Goal: Task Accomplishment & Management: Manage account settings

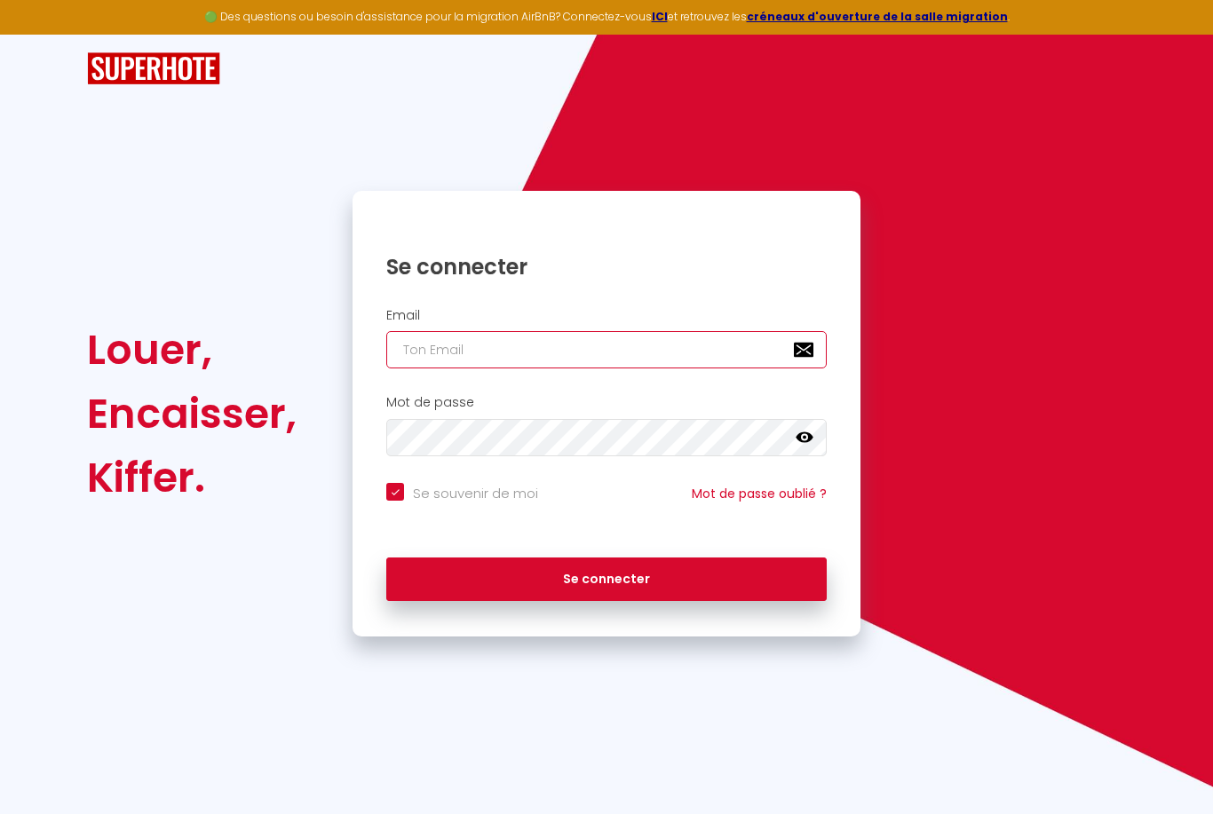
click at [572, 342] on input "email" at bounding box center [606, 349] width 440 height 37
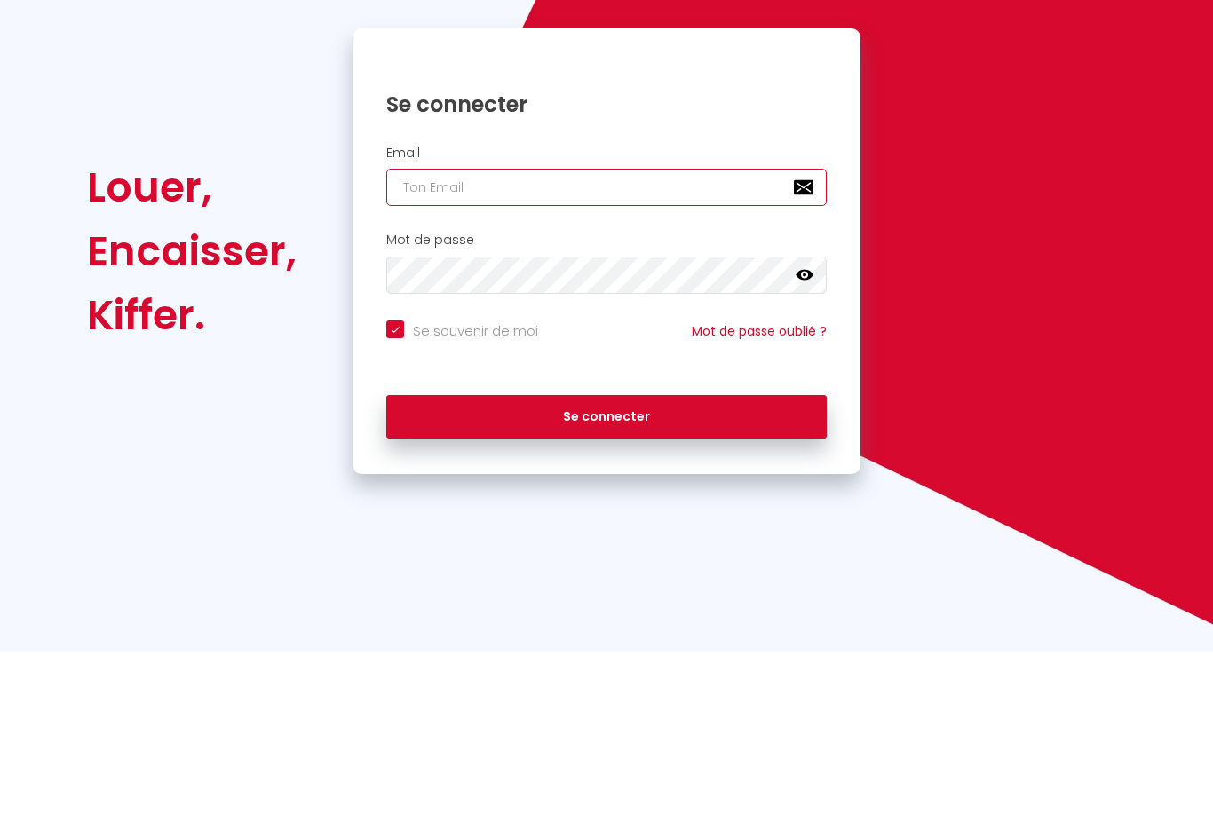
type input "l"
checkbox input "true"
type input "le"
checkbox input "true"
type input "les"
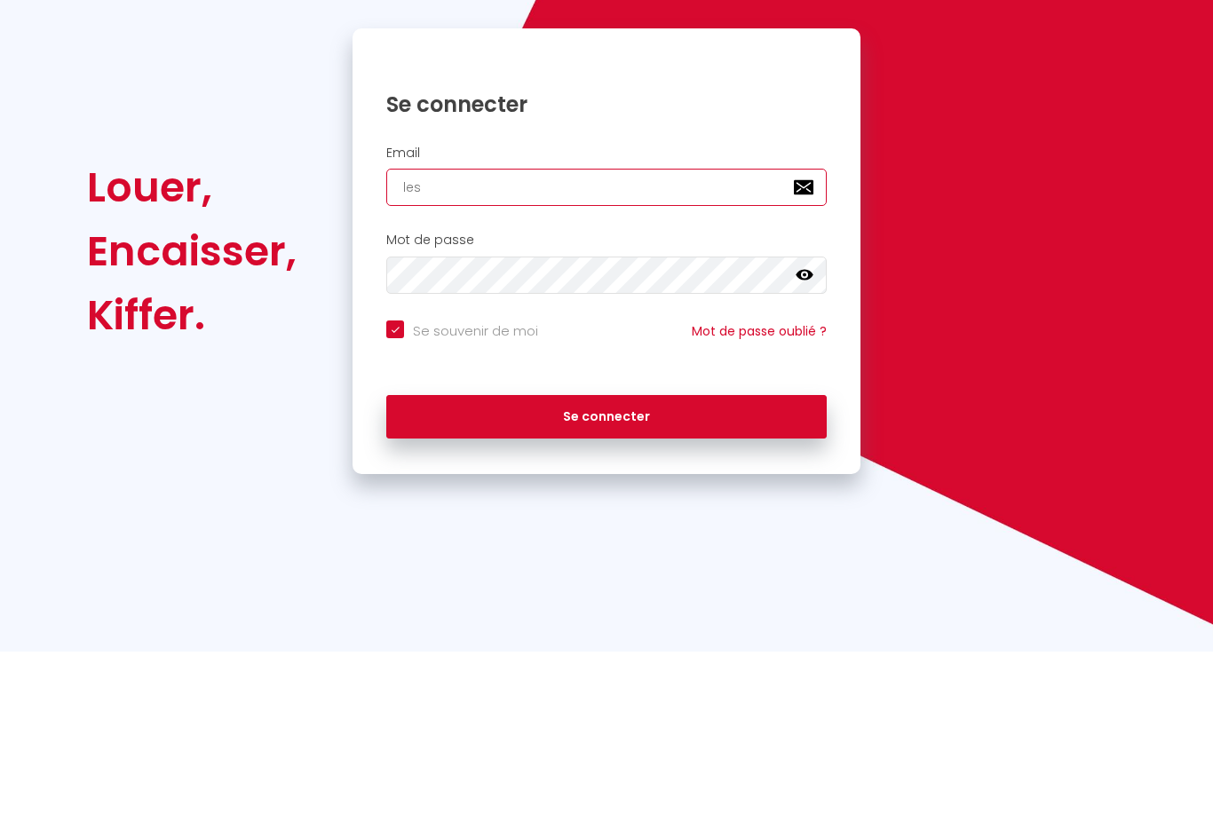
checkbox input "true"
type input "less"
checkbox input "true"
type input "lessa"
checkbox input "true"
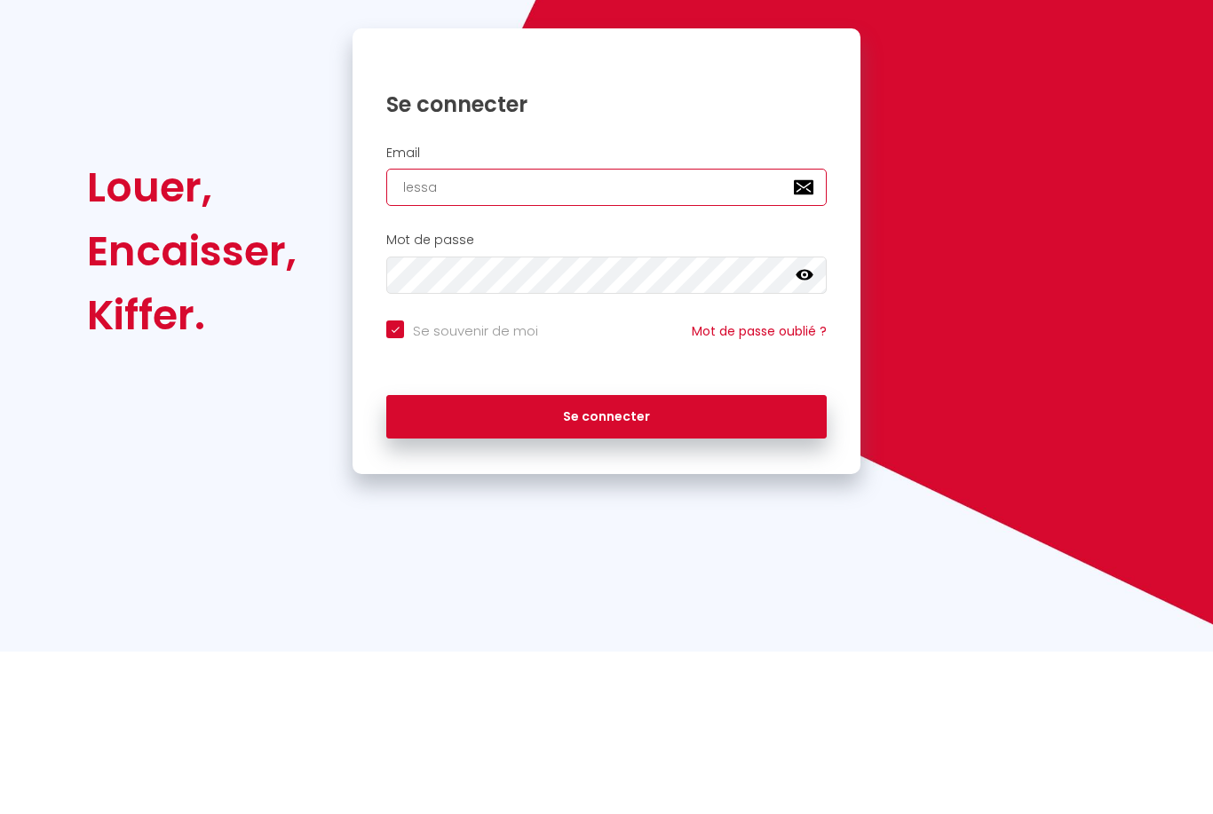
type input "lessav"
checkbox input "true"
type input "lessave"
checkbox input "true"
type input "lessaveu"
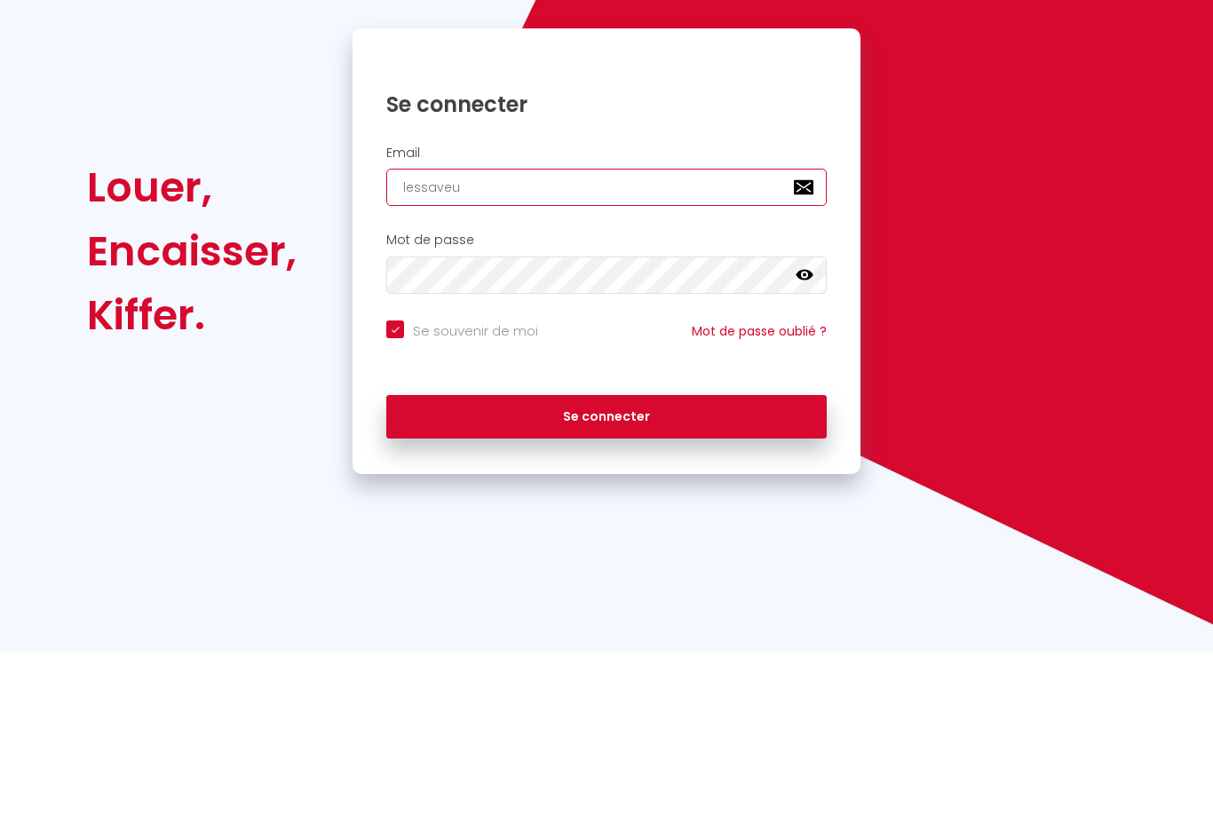
checkbox input "true"
type input "lessaveur"
checkbox input "true"
type input "lessaveurs"
checkbox input "true"
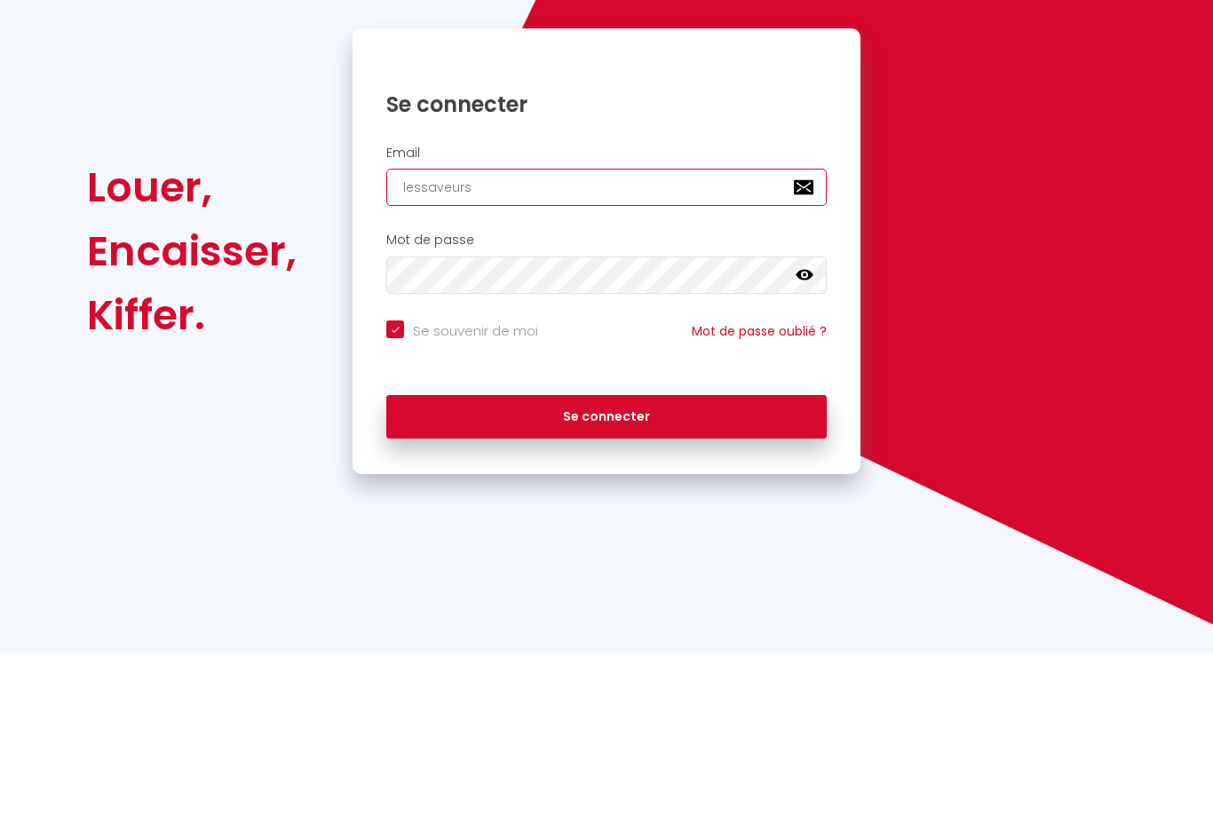
type input "lessaveursd"
checkbox input "true"
type input "lessaveursde"
checkbox input "true"
type input "lessaveursdek"
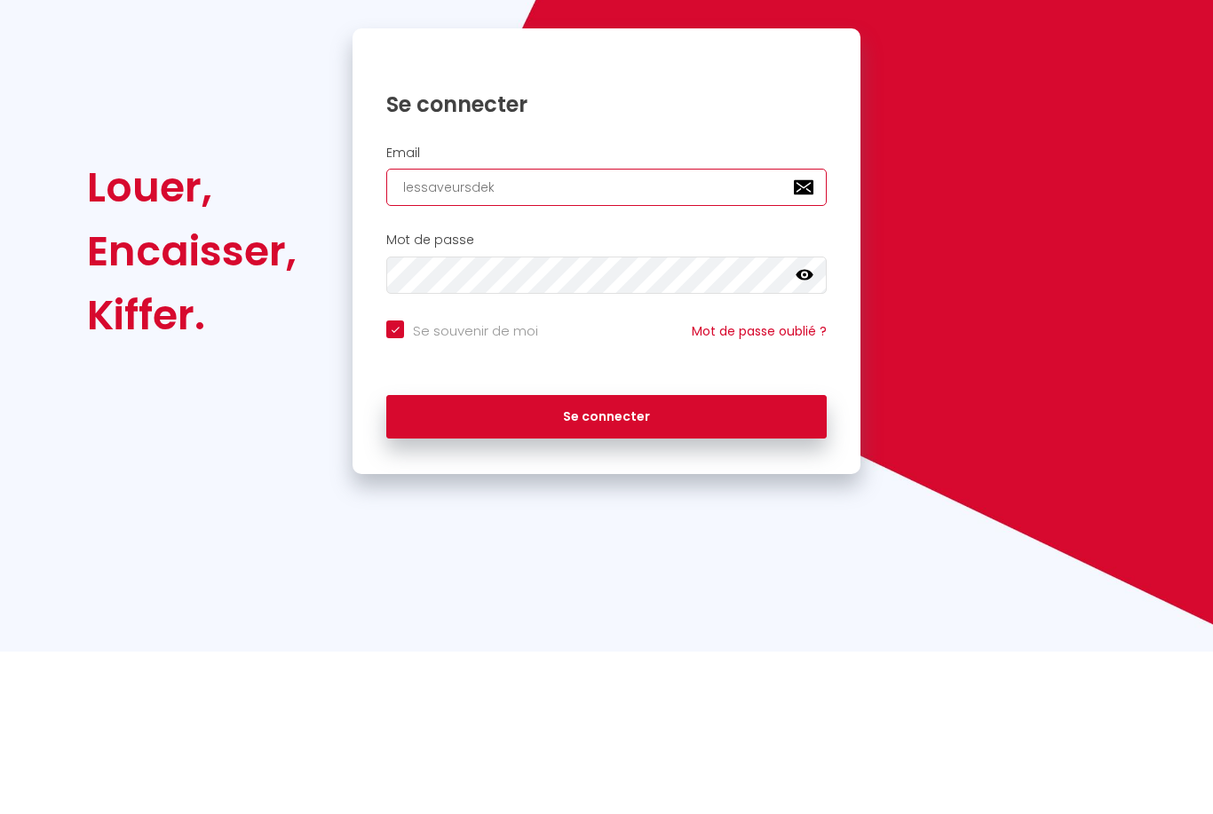
checkbox input "true"
type input "lessaveursdeka"
checkbox input "true"
type input "lessaveursdekar"
checkbox input "true"
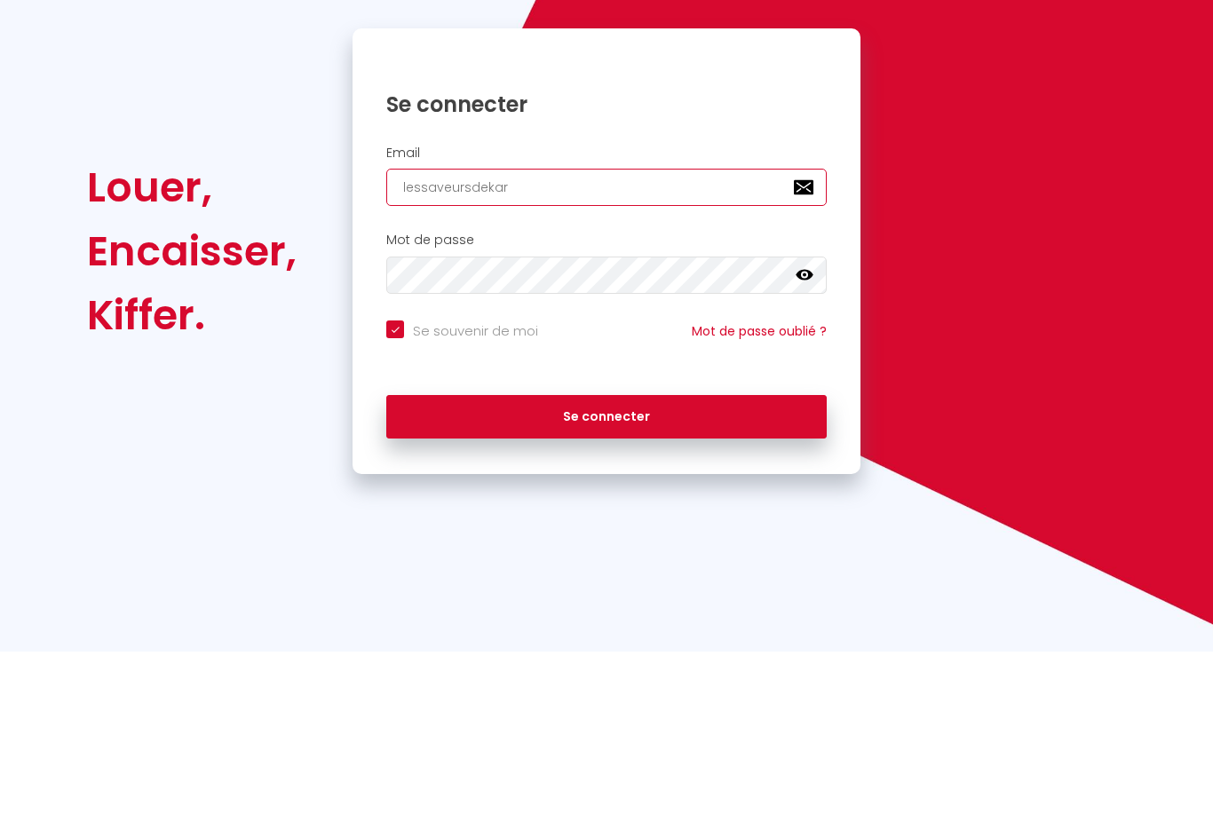
type input "lessaveursdekari"
checkbox input "true"
type input "lessaveursdekarin"
checkbox input "true"
type input "lessaveursdekarine"
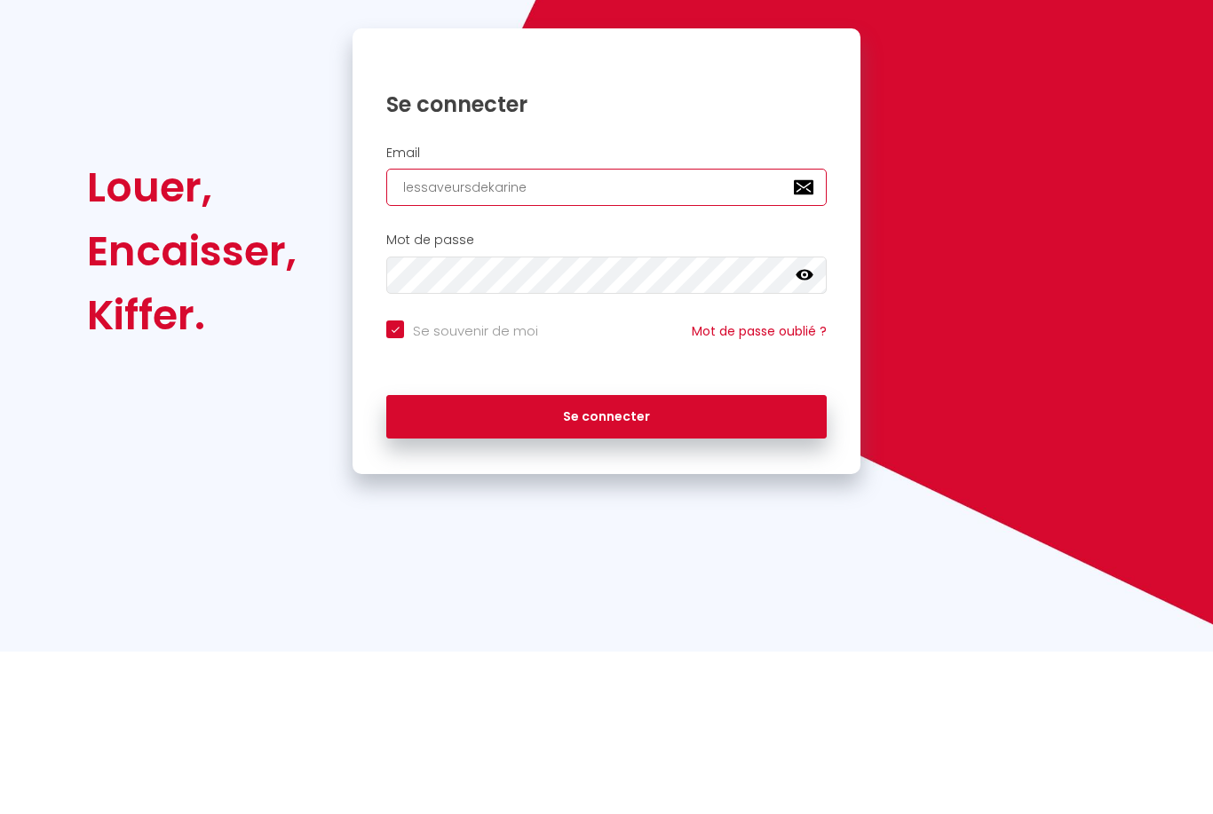
checkbox input "true"
type input "lessaveursdekarine@"
checkbox input "true"
type input "lessaveursdekarine@o"
checkbox input "true"
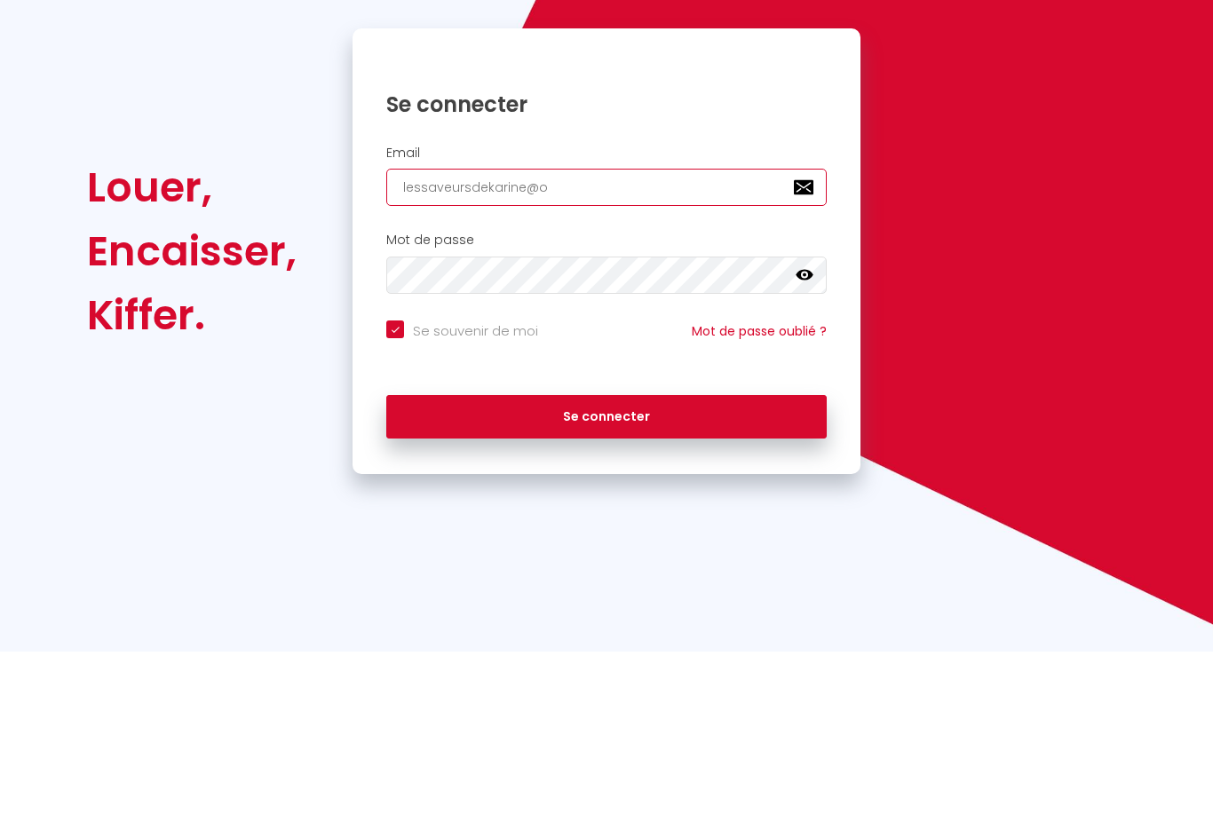
type input "lessaveursdekarine@ou"
checkbox input "true"
type input "lessaveursdekarine@out"
checkbox input "true"
type input "lessaveursdekarine@outl"
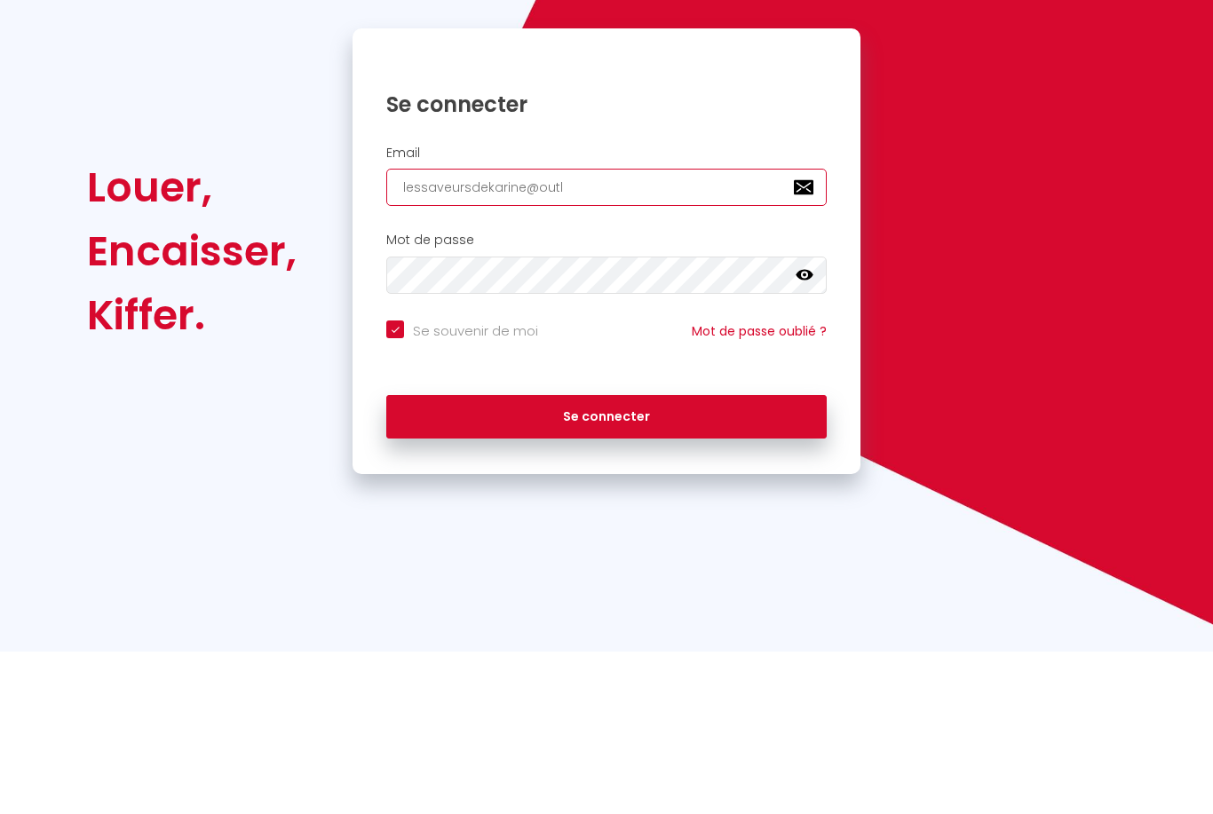
checkbox input "true"
type input "lessaveursdekarine@outlo"
checkbox input "true"
type input "lessaveursdekarine@outloo"
checkbox input "true"
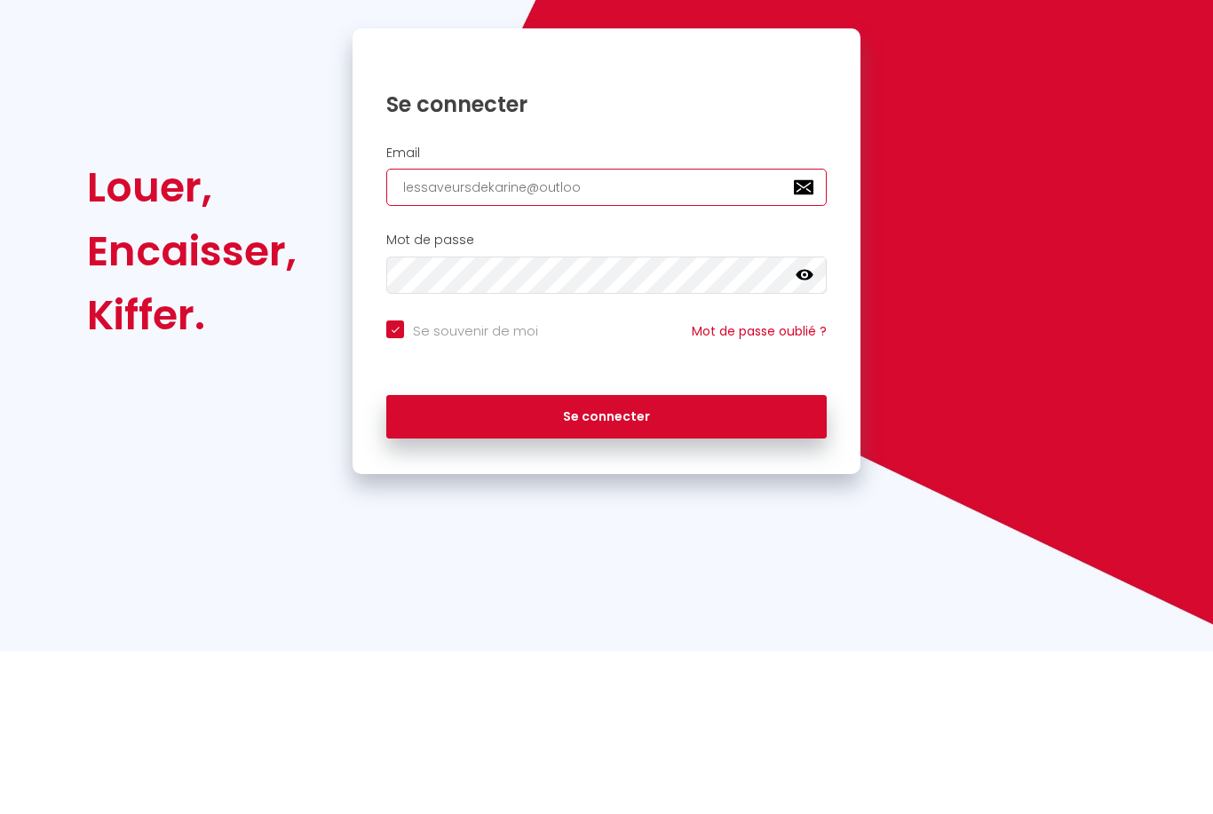
type input "[EMAIL_ADDRESS]"
checkbox input "true"
type input "[EMAIL_ADDRESS]."
checkbox input "true"
type input "lessaveursdekarine@outlook.c"
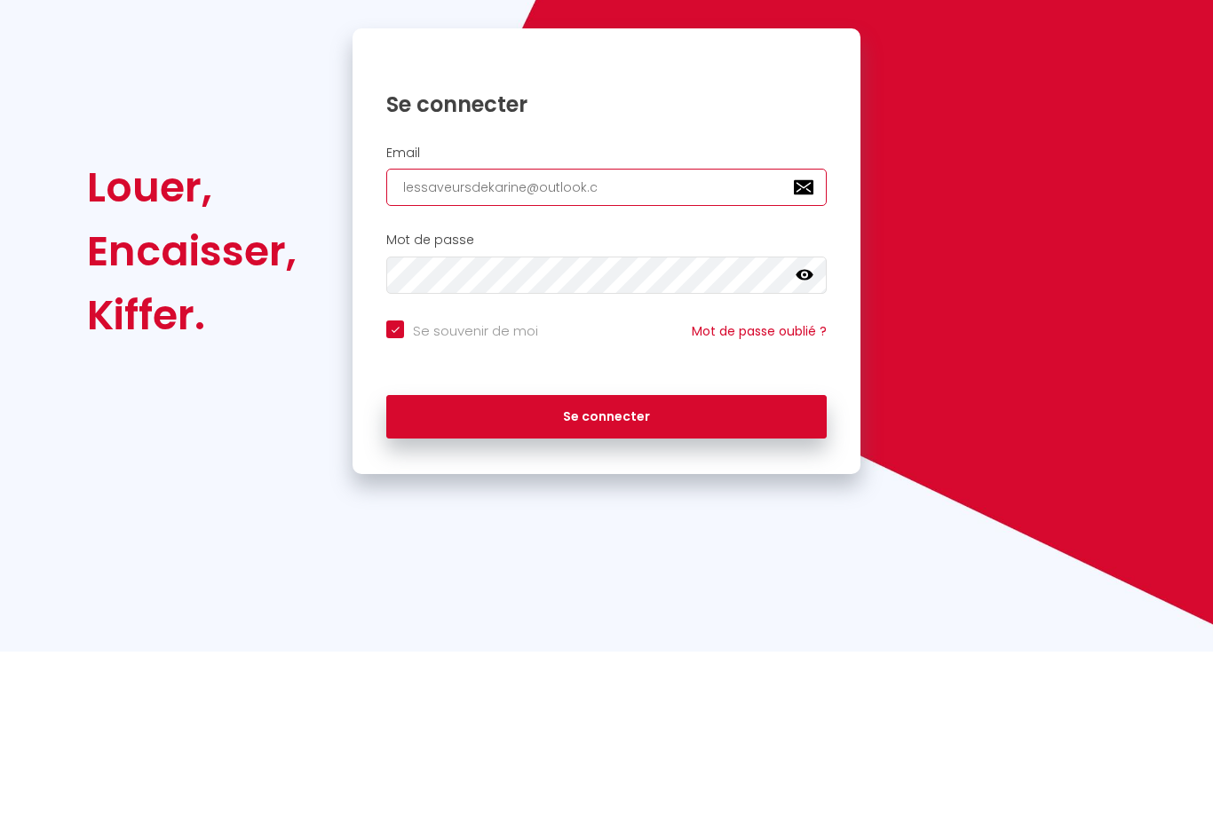
checkbox input "true"
type input "[EMAIL_ADDRESS][DOMAIN_NAME]"
checkbox input "true"
type input "[EMAIL_ADDRESS][DOMAIN_NAME]"
checkbox input "true"
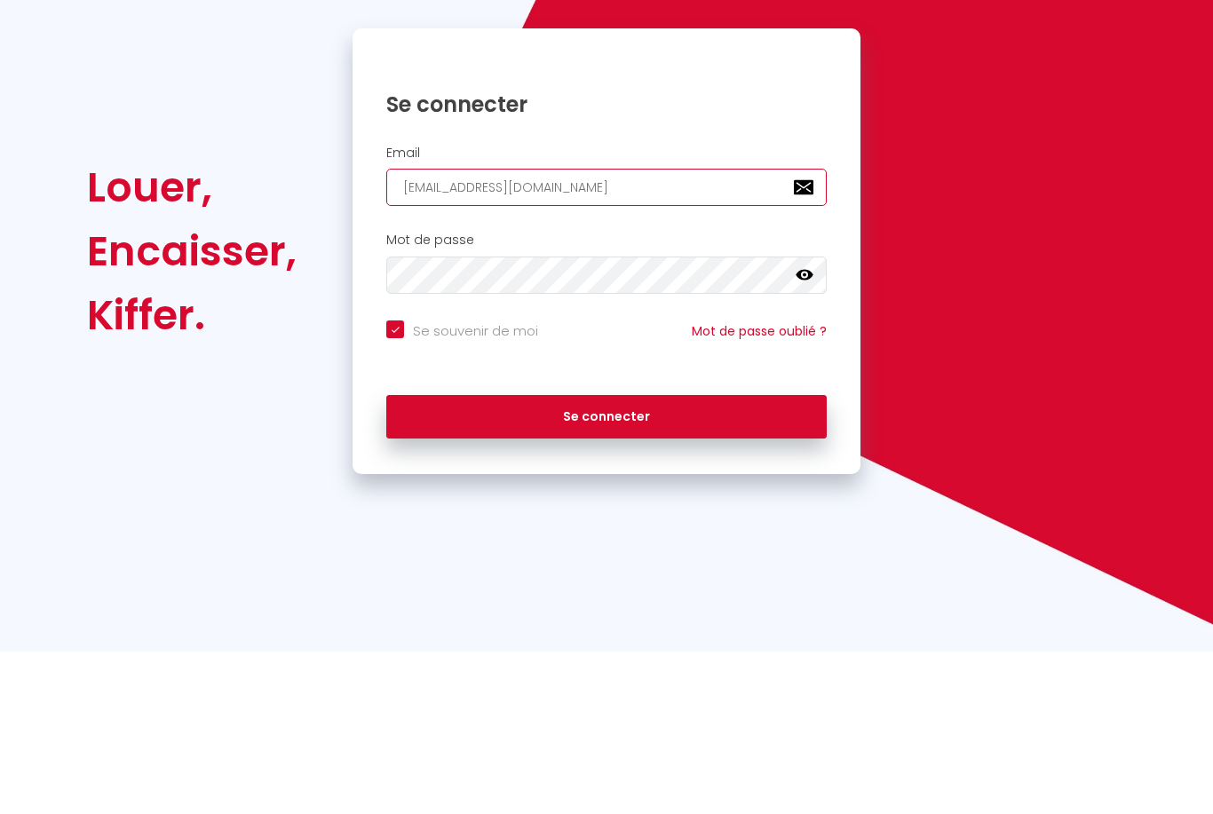
type input "[EMAIL_ADDRESS][DOMAIN_NAME]"
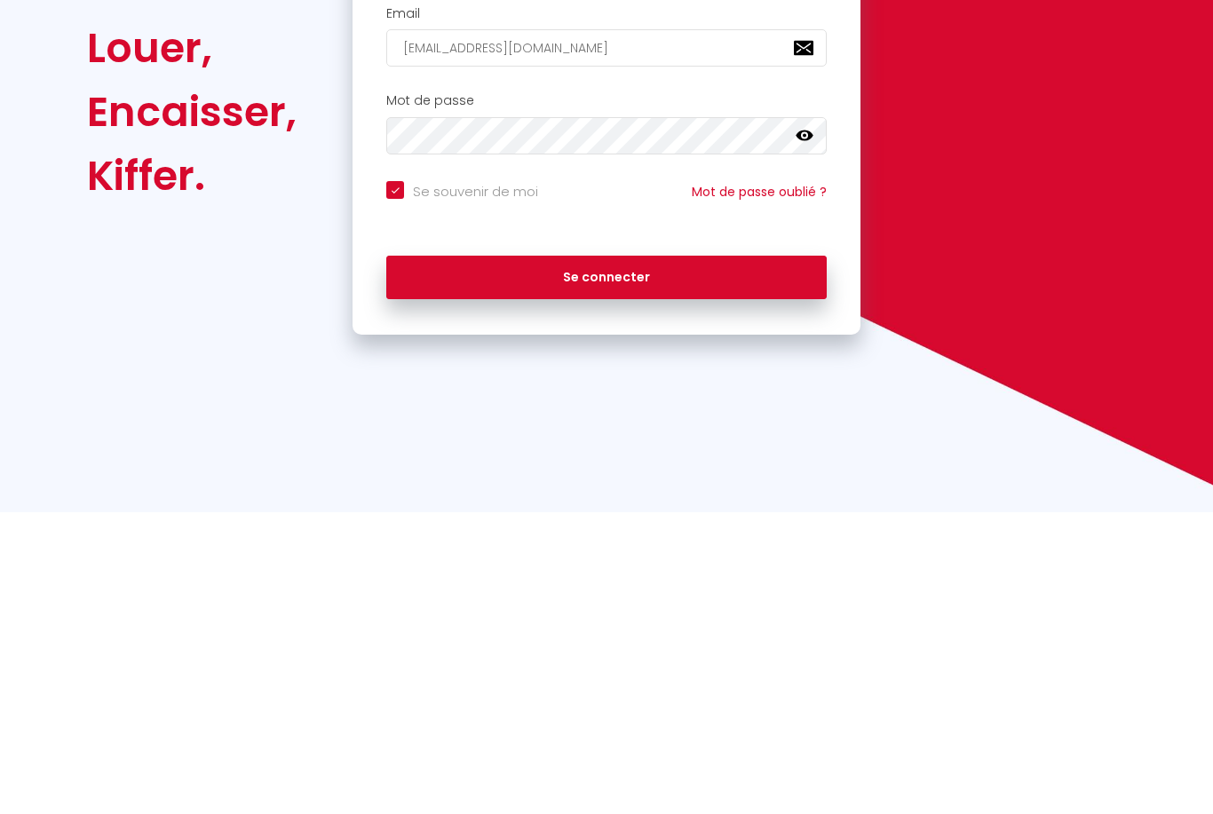
click at [596, 558] on button "Se connecter" at bounding box center [606, 580] width 440 height 44
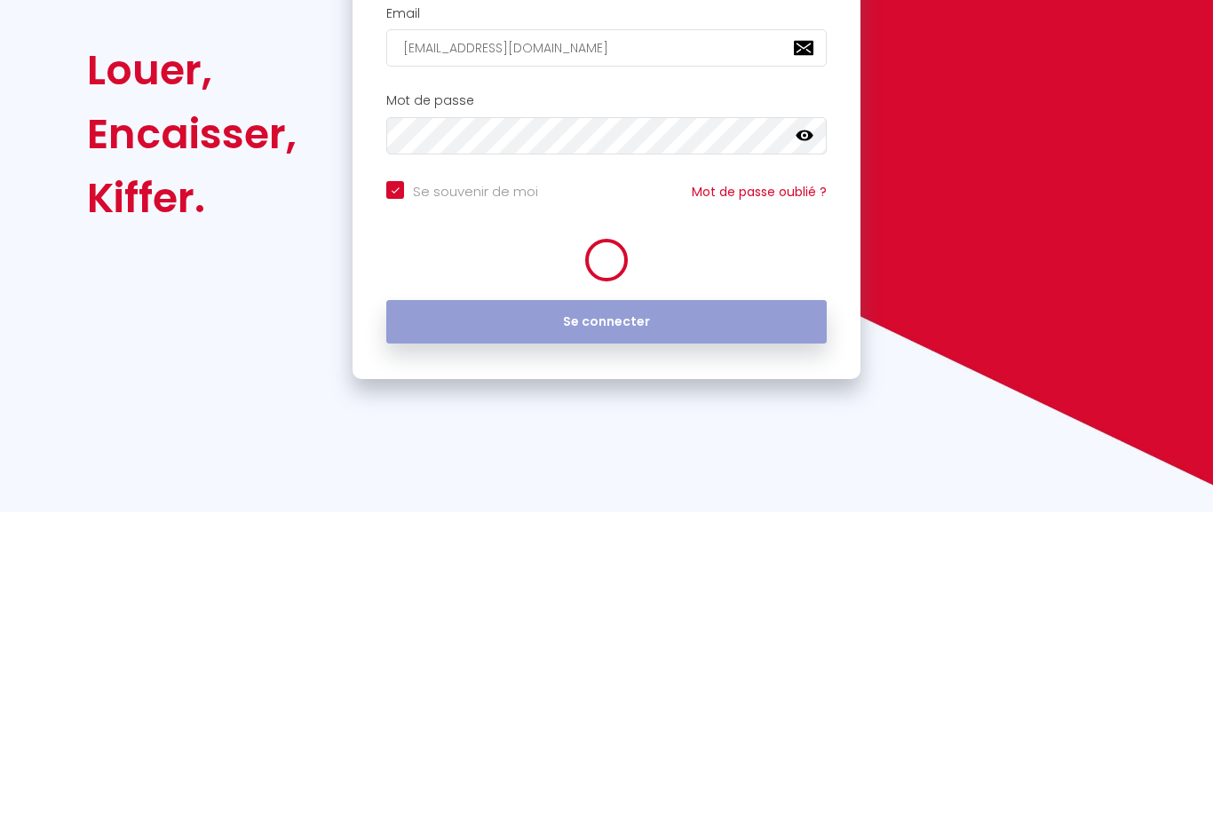
scroll to position [57, 0]
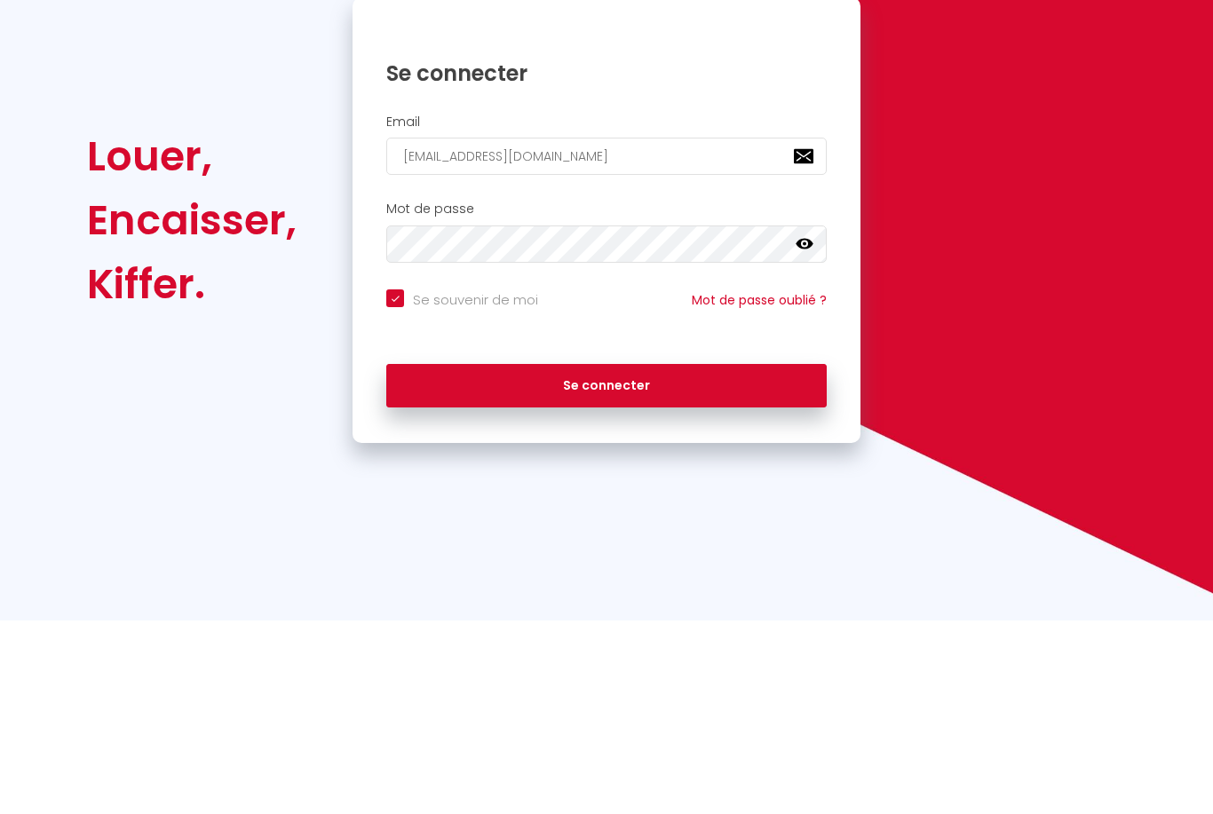
click at [663, 558] on button "Se connecter" at bounding box center [606, 580] width 440 height 44
checkbox input "true"
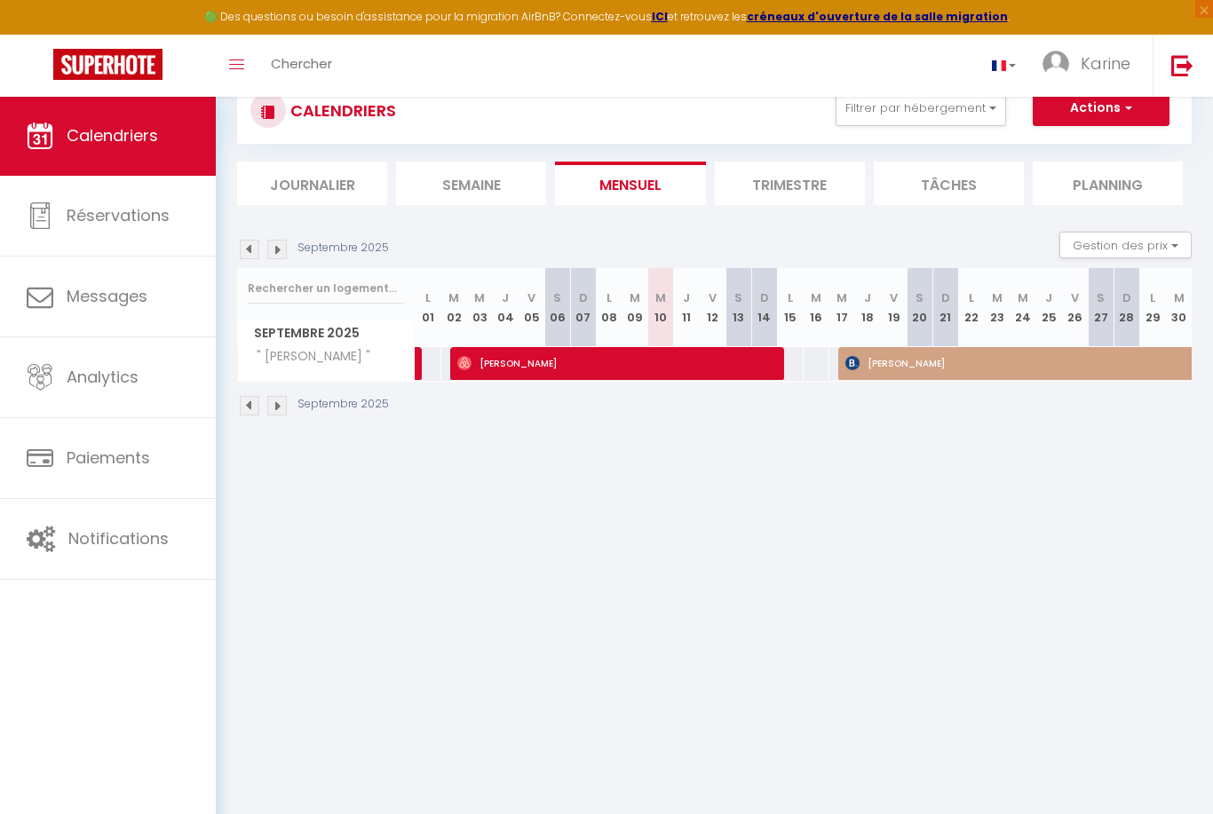
click at [284, 413] on img at bounding box center [277, 406] width 20 height 20
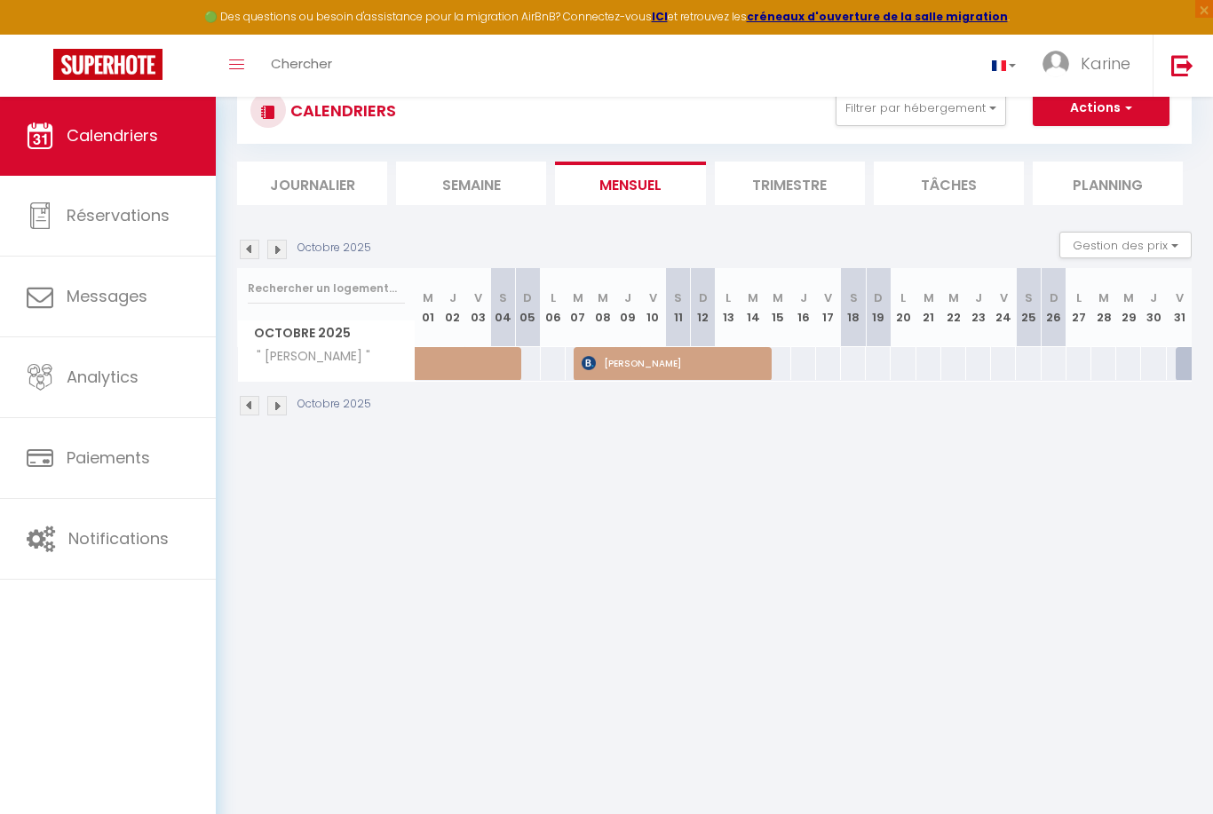
click at [285, 409] on img at bounding box center [277, 406] width 20 height 20
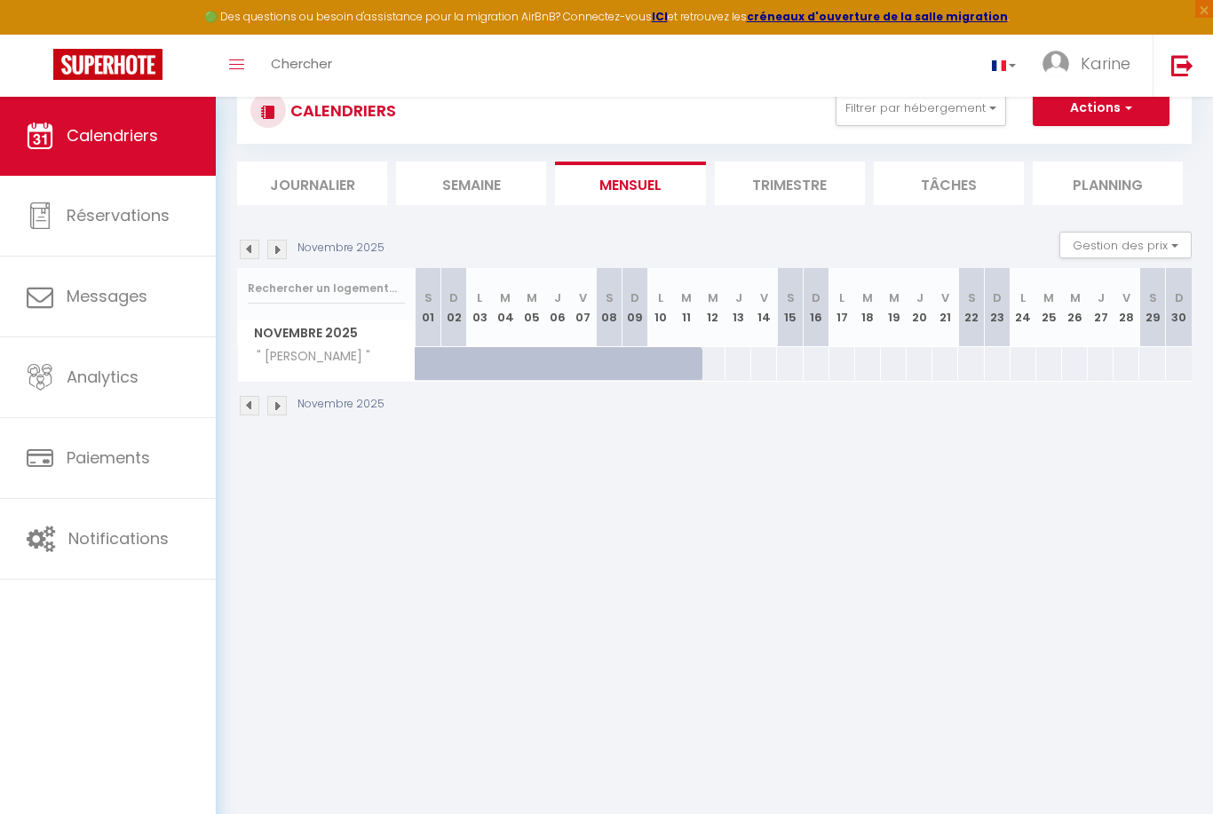
click at [285, 403] on img at bounding box center [277, 406] width 20 height 20
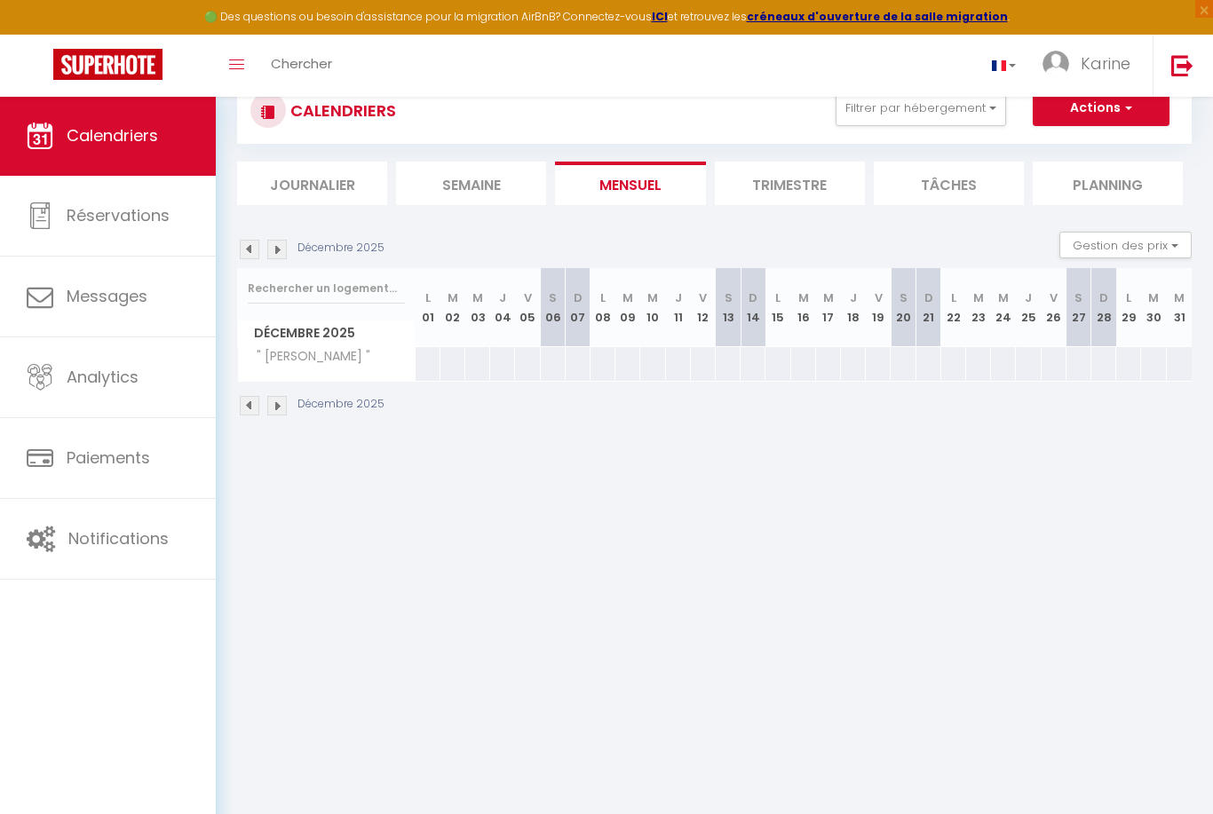
click at [246, 413] on img at bounding box center [250, 406] width 20 height 20
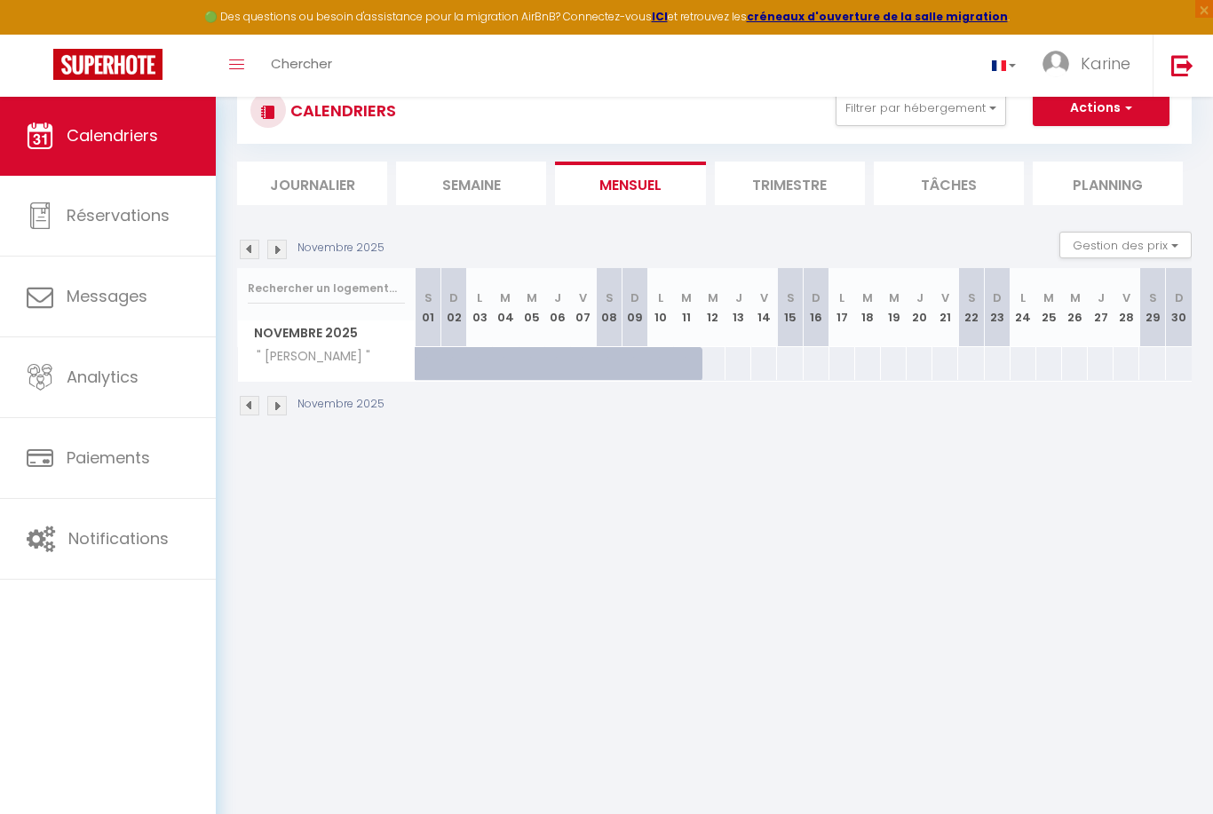
click at [250, 415] on img at bounding box center [250, 406] width 20 height 20
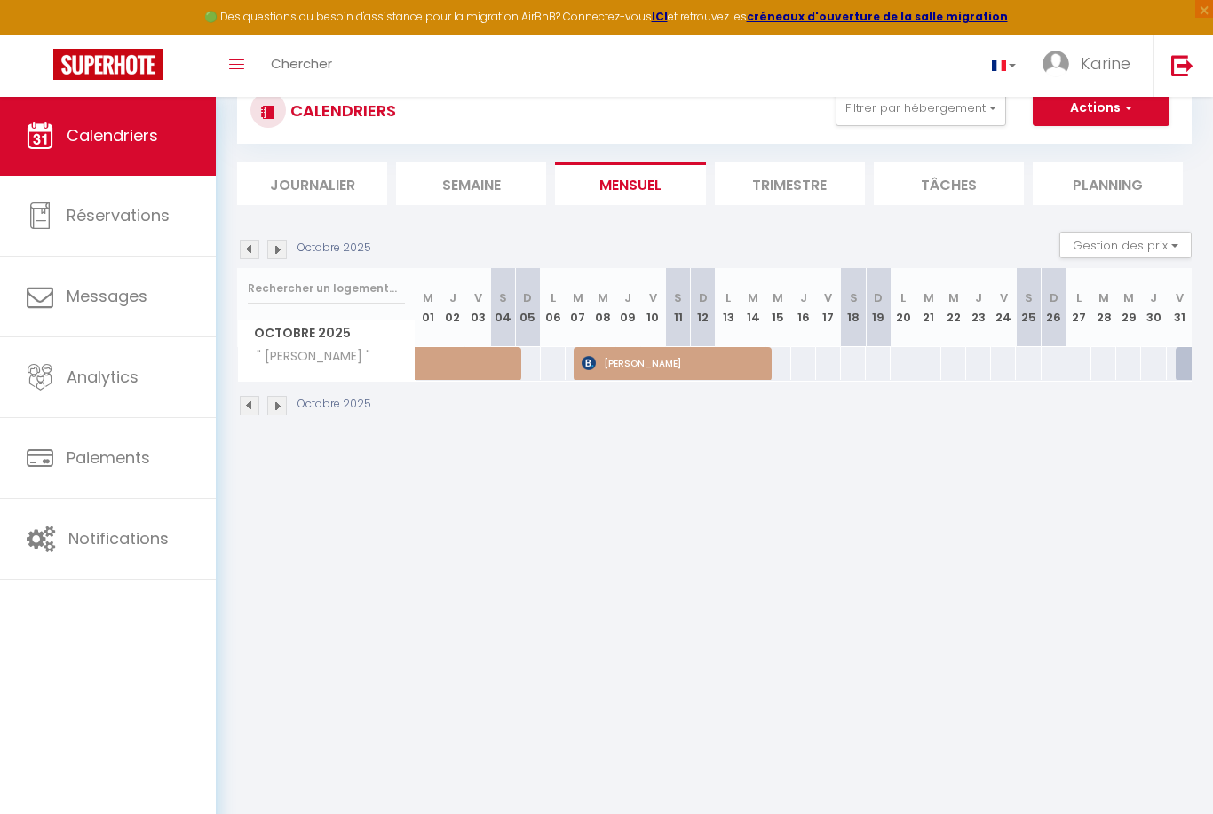
click at [252, 413] on img at bounding box center [250, 406] width 20 height 20
